Goal: Task Accomplishment & Management: Use online tool/utility

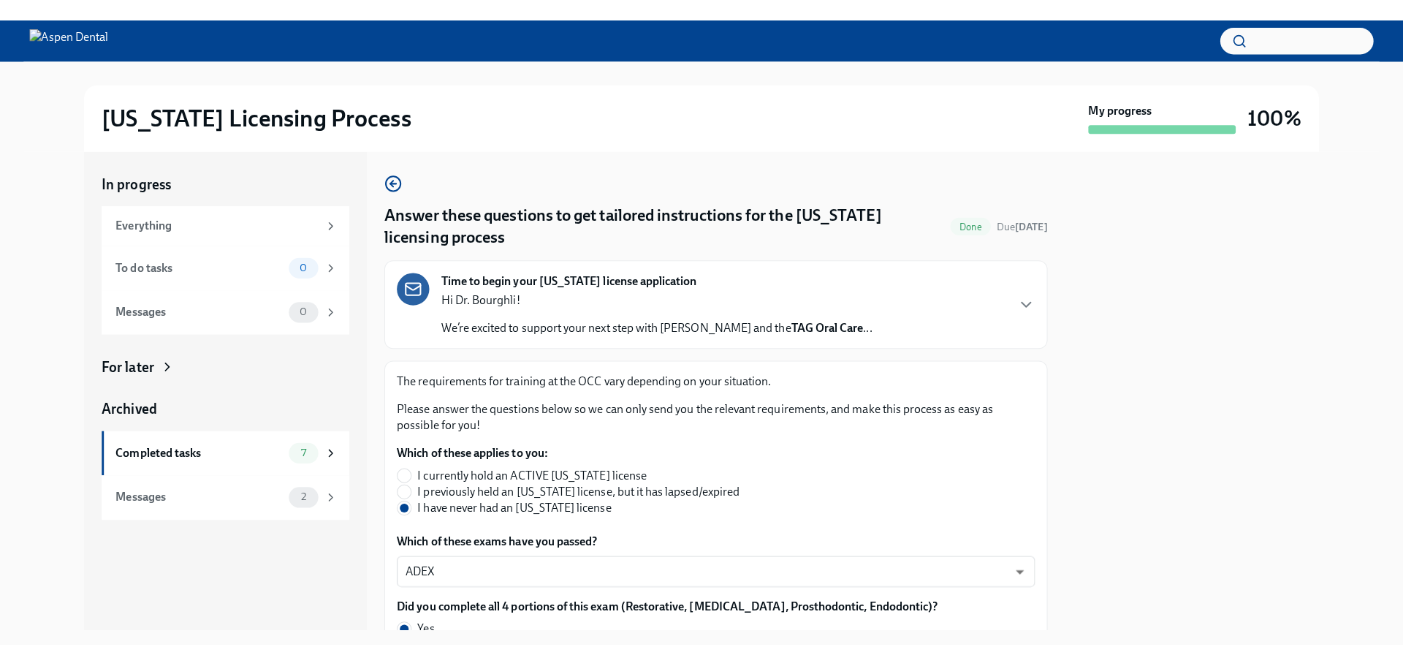
scroll to position [309, 0]
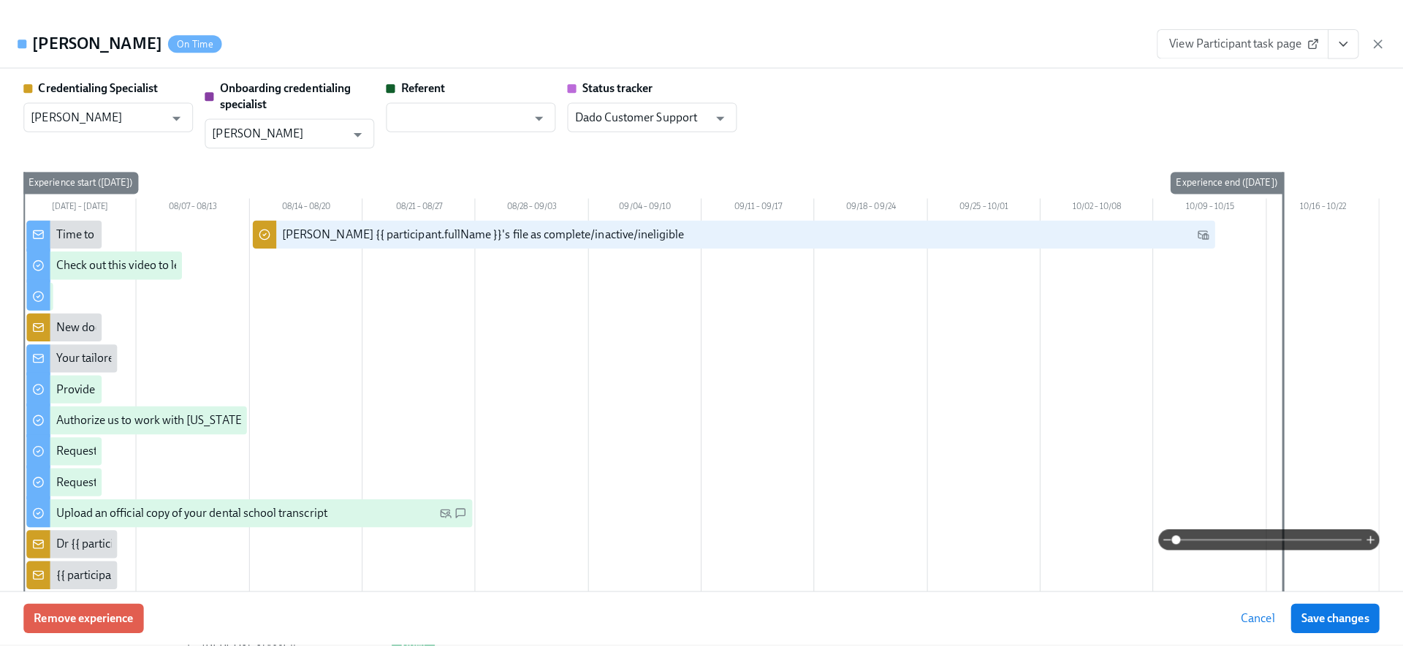
scroll to position [3142, 0]
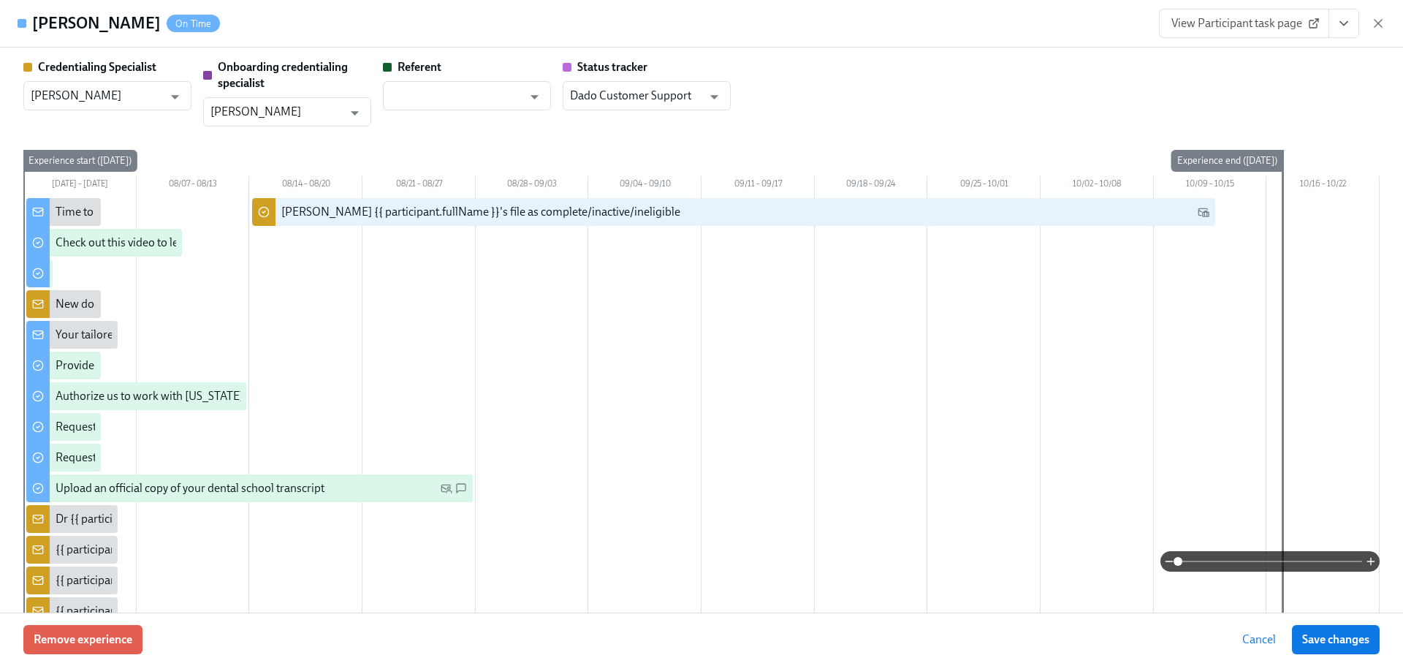
click at [1336, 25] on icon "View task page" at bounding box center [1343, 23] width 15 height 15
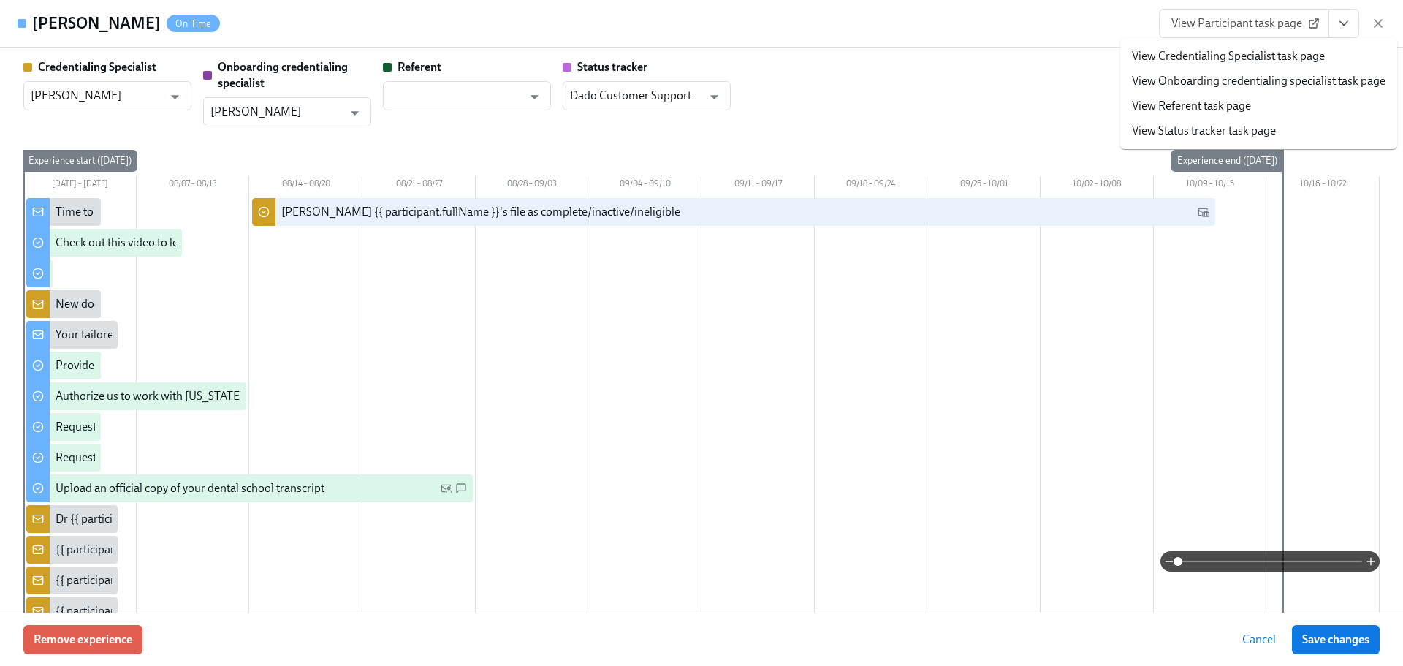
click at [1257, 58] on link "View Credentialing Specialist task page" at bounding box center [1228, 56] width 193 height 16
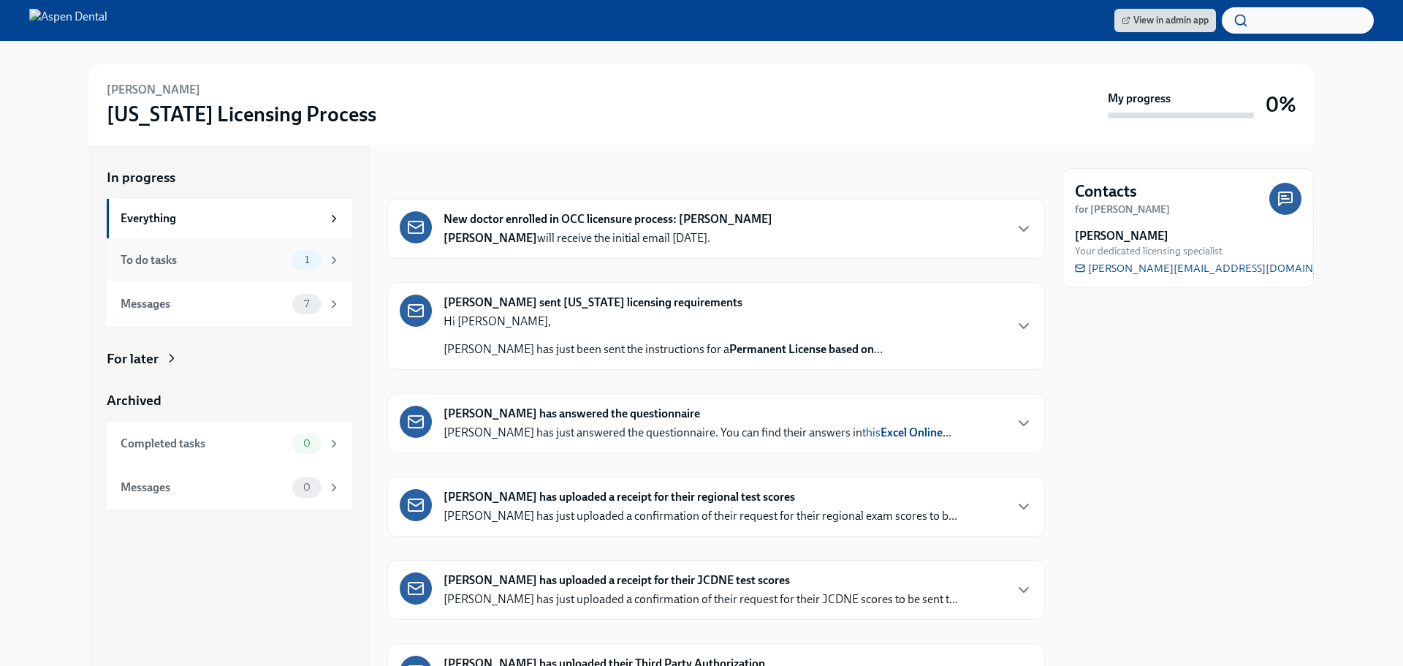
click at [177, 248] on div "To do tasks 1" at bounding box center [229, 260] width 245 height 44
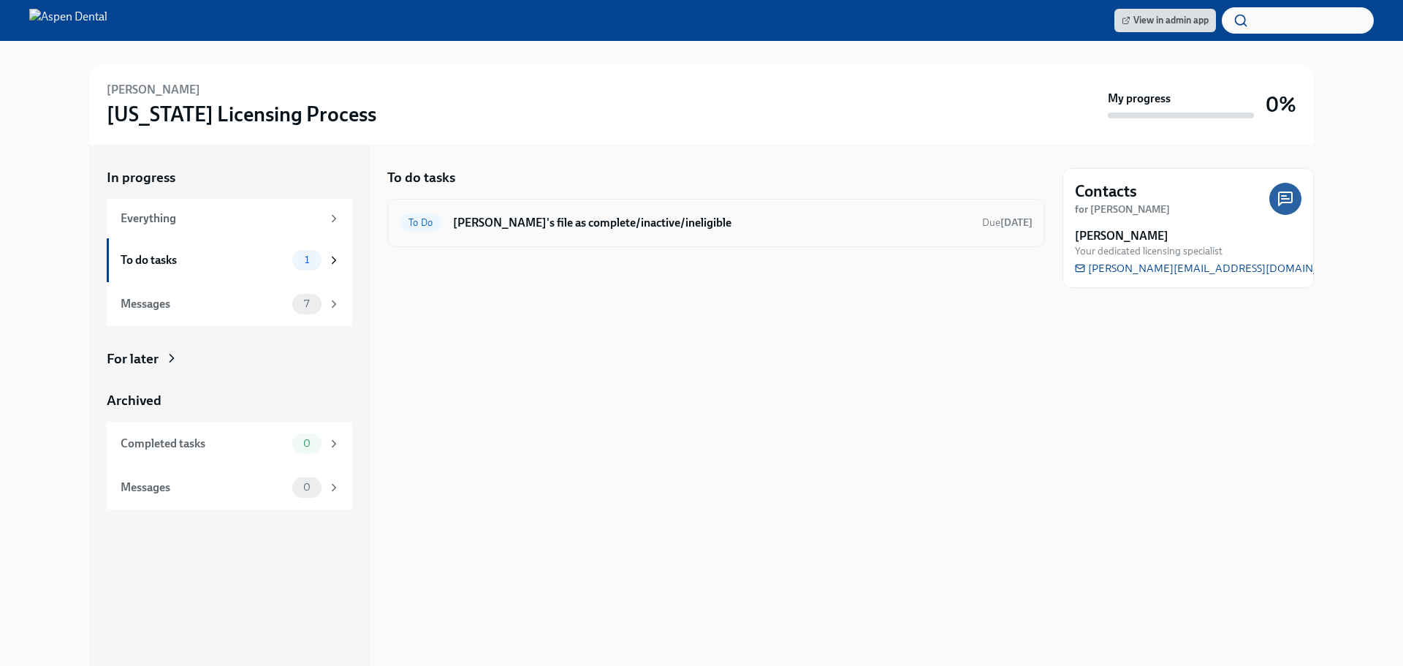
click at [596, 207] on div "To Do [PERSON_NAME]'s file as complete/inactive/ineligible Due [DATE]" at bounding box center [716, 223] width 658 height 48
click at [595, 217] on h6 "[PERSON_NAME]'s file as complete/inactive/ineligible" at bounding box center [711, 223] width 517 height 16
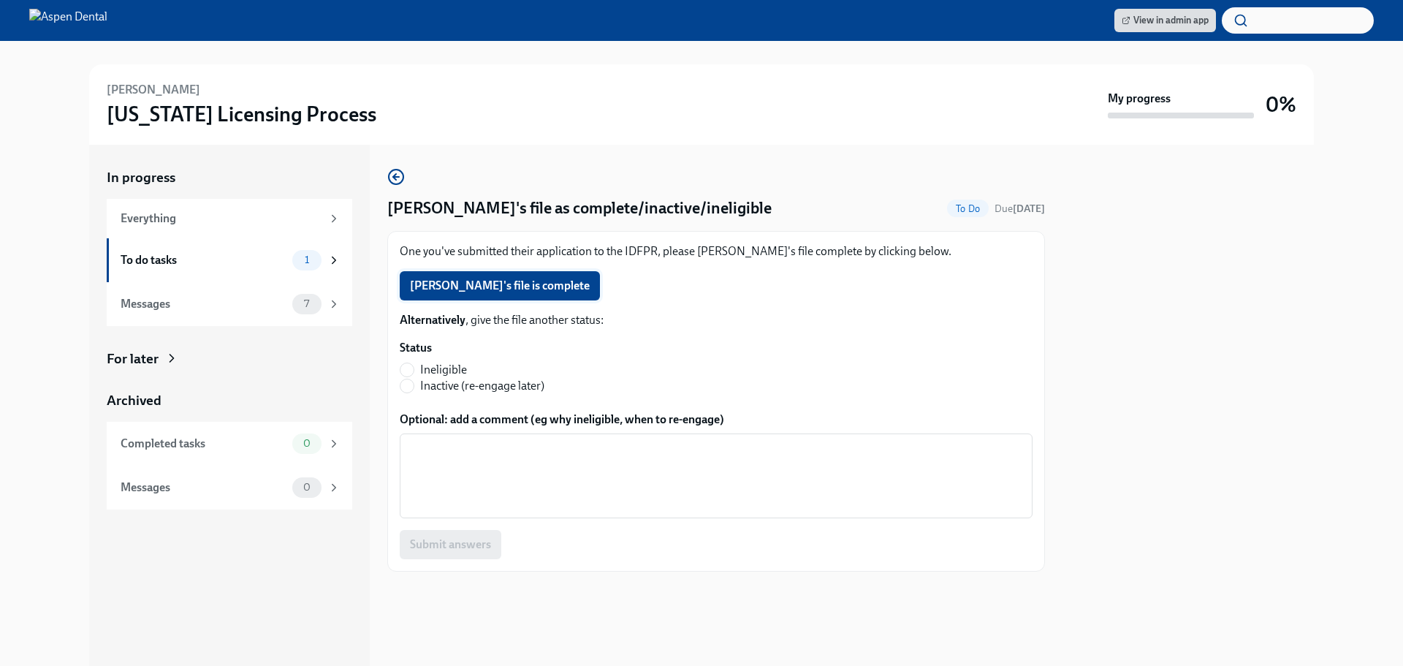
click at [515, 283] on span "Malik Bourghli's file is complete" at bounding box center [500, 285] width 180 height 15
